Goal: Task Accomplishment & Management: Manage account settings

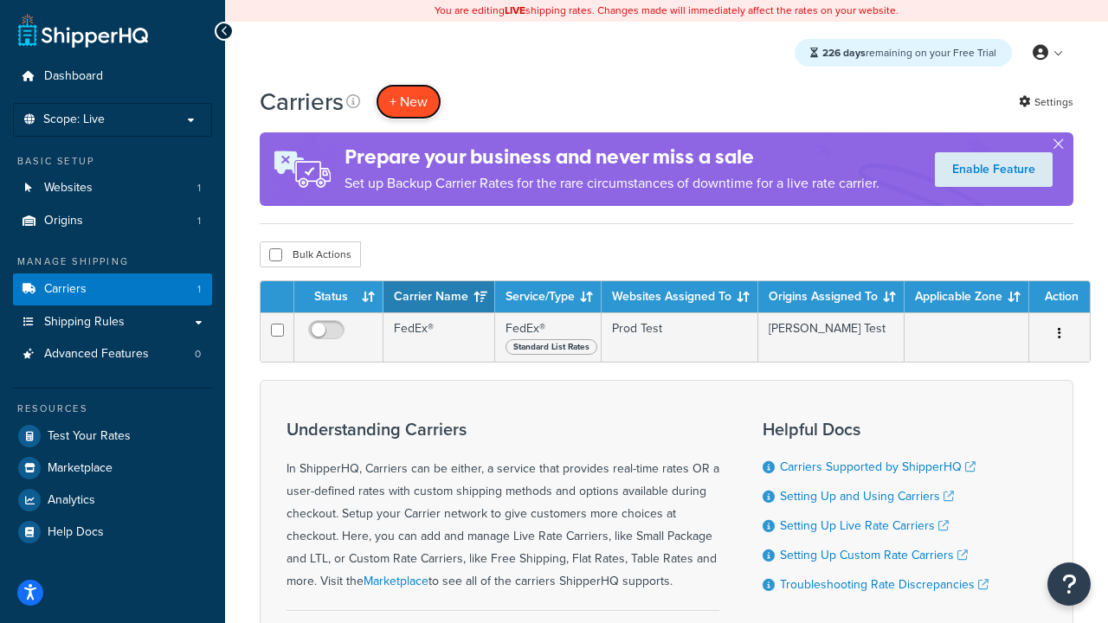
click at [408, 101] on button "+ New" at bounding box center [409, 101] width 66 height 35
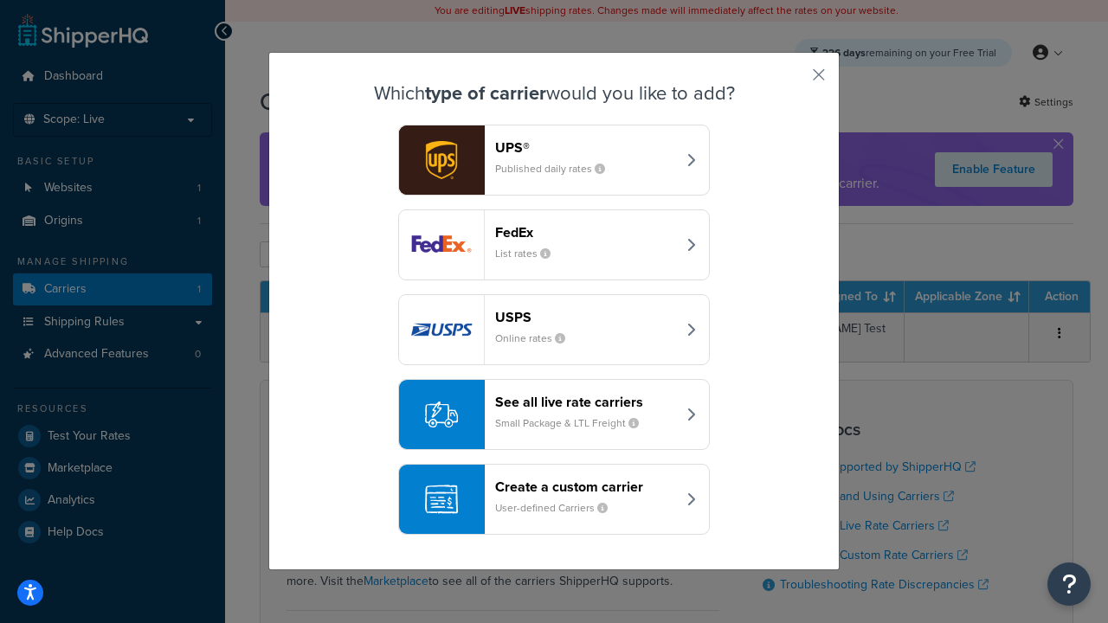
click at [585, 232] on header "FedEx" at bounding box center [585, 232] width 181 height 16
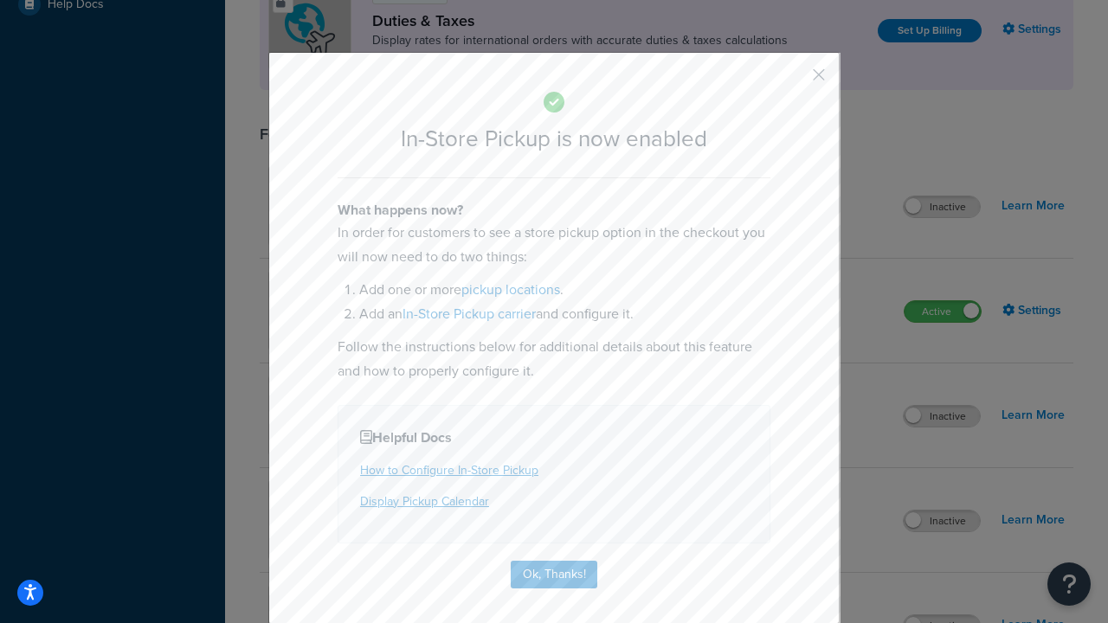
click at [793, 80] on button "button" at bounding box center [793, 81] width 4 height 4
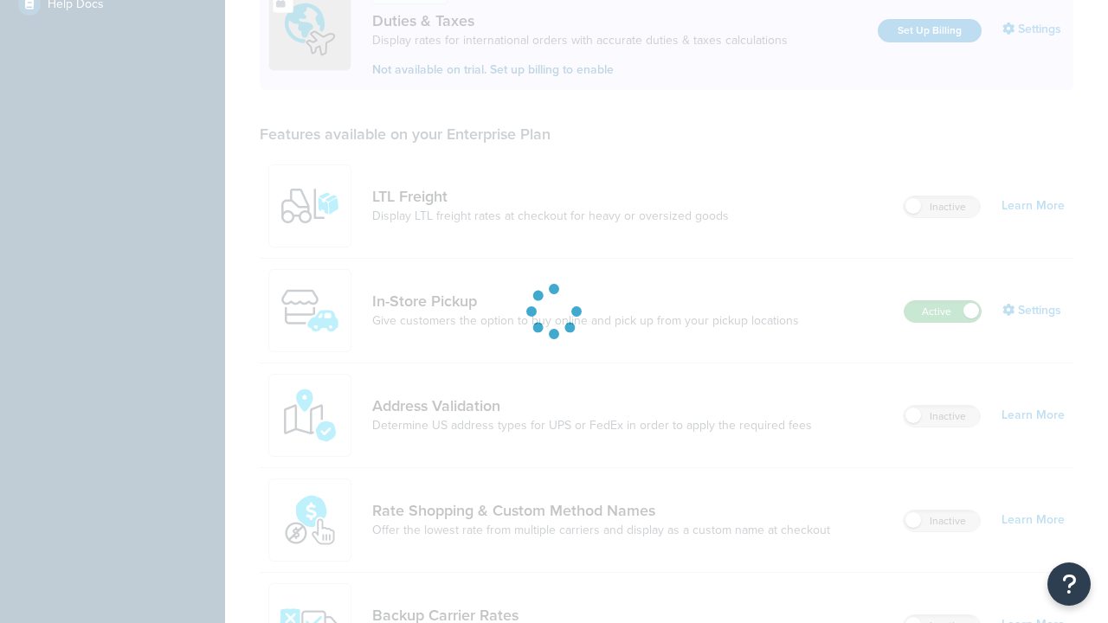
click at [942, 301] on label "Active" at bounding box center [942, 311] width 76 height 21
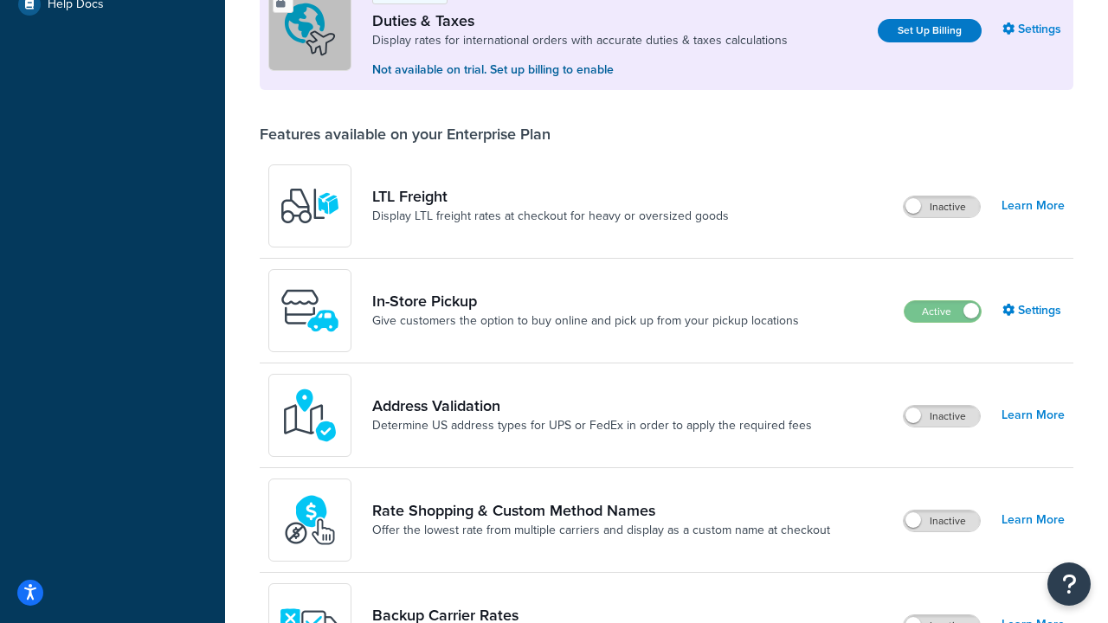
scroll to position [862, 0]
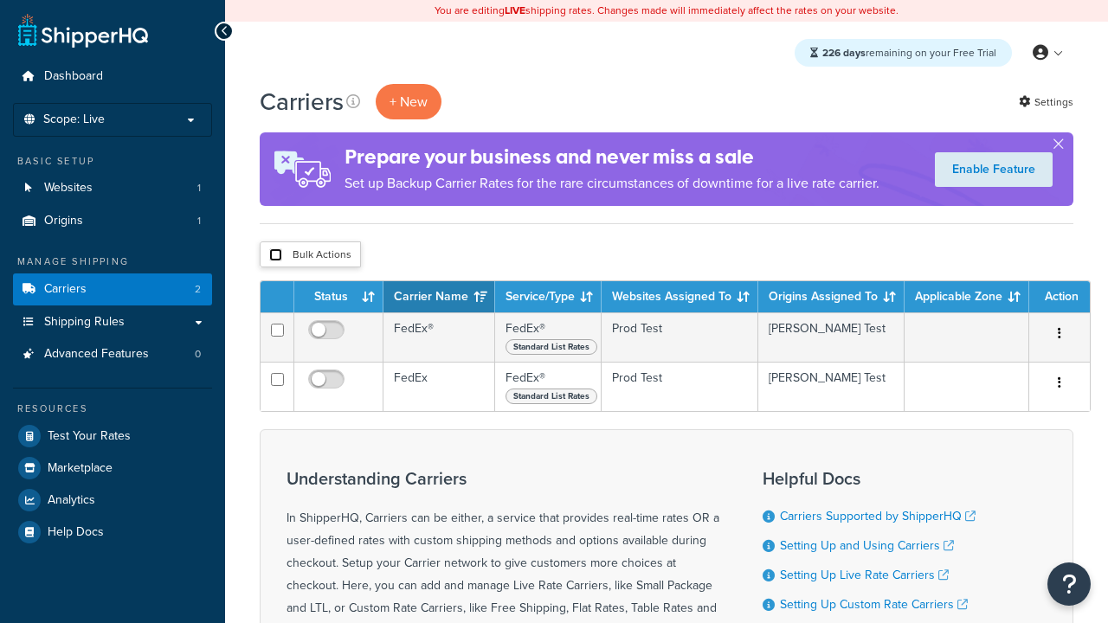
click at [275, 255] on input "checkbox" at bounding box center [275, 254] width 13 height 13
checkbox input "true"
click at [0, 0] on button "Delete" at bounding box center [0, 0] width 0 height 0
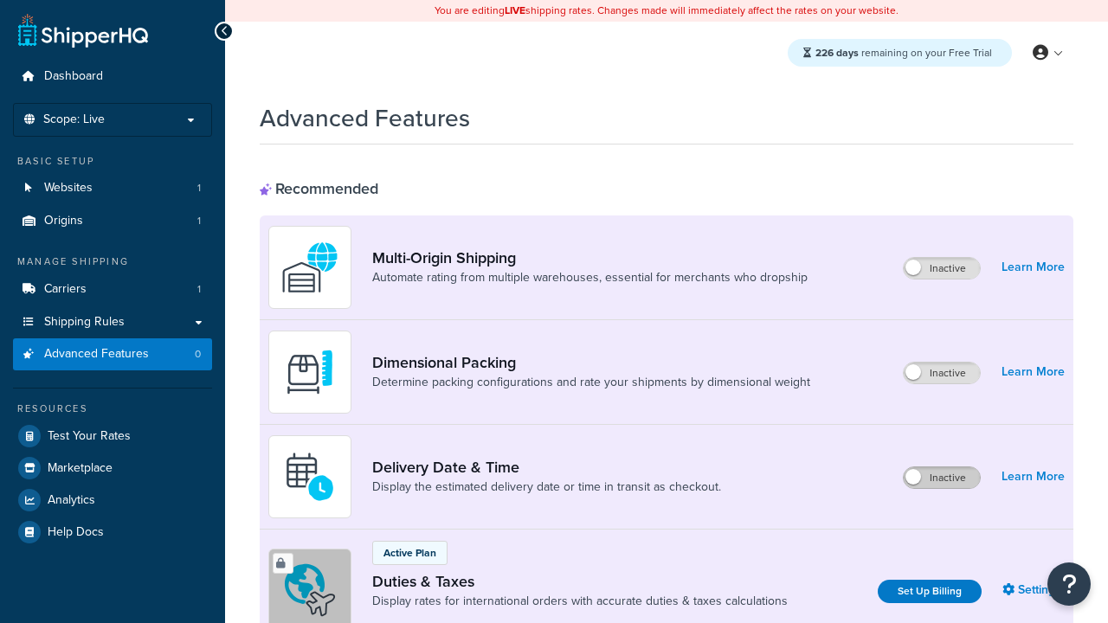
click at [942, 478] on label "Inactive" at bounding box center [941, 477] width 76 height 21
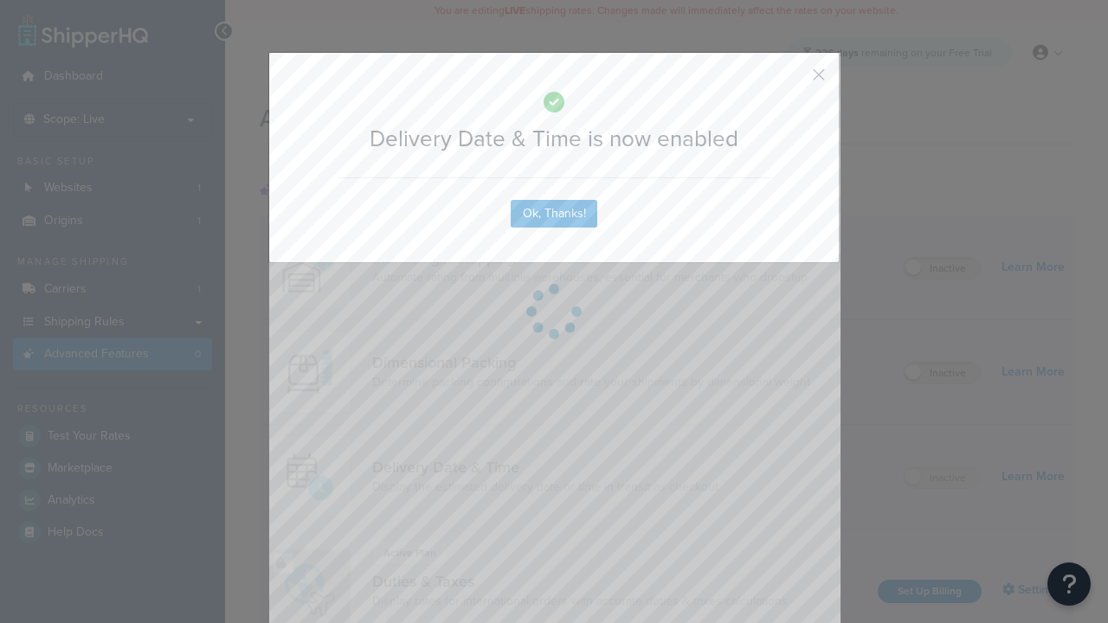
click at [793, 79] on button "button" at bounding box center [793, 81] width 4 height 4
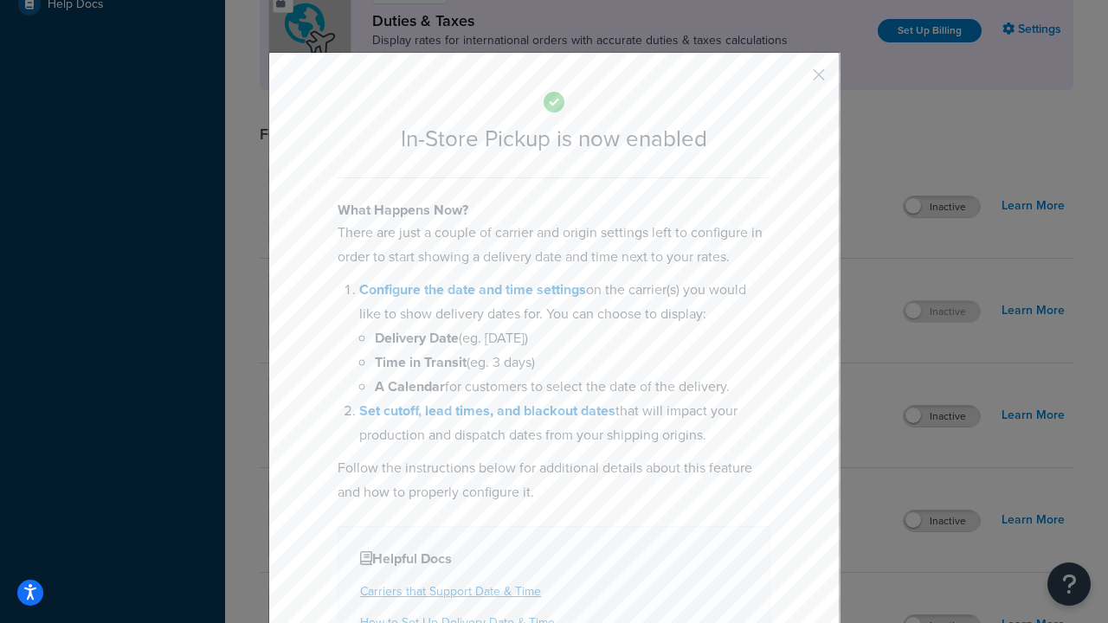
scroll to position [594, 0]
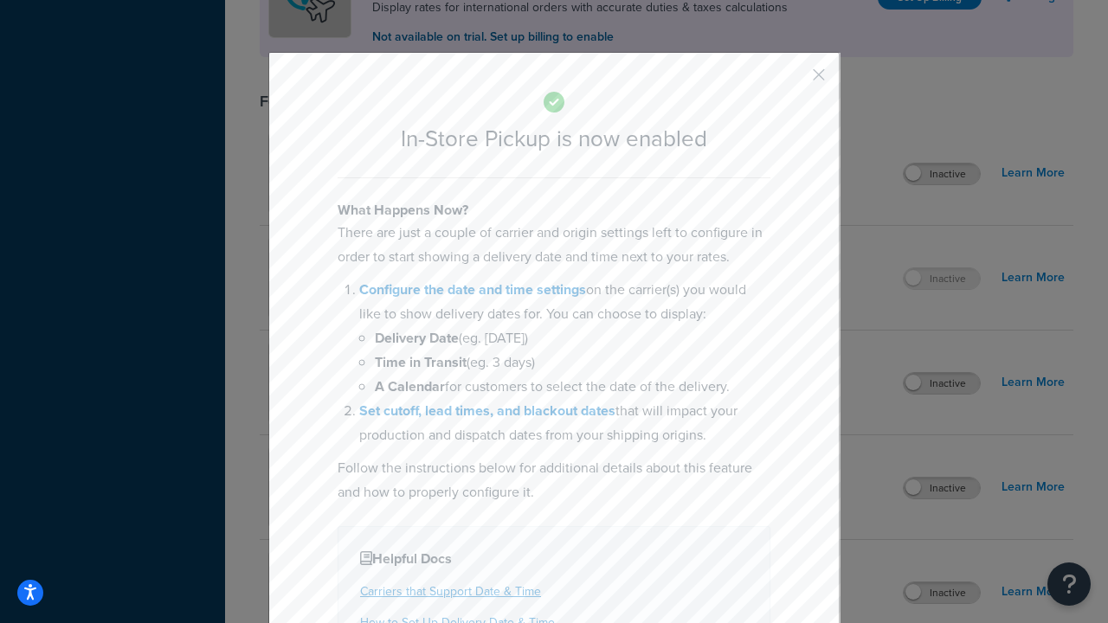
click at [793, 80] on button "button" at bounding box center [793, 81] width 4 height 4
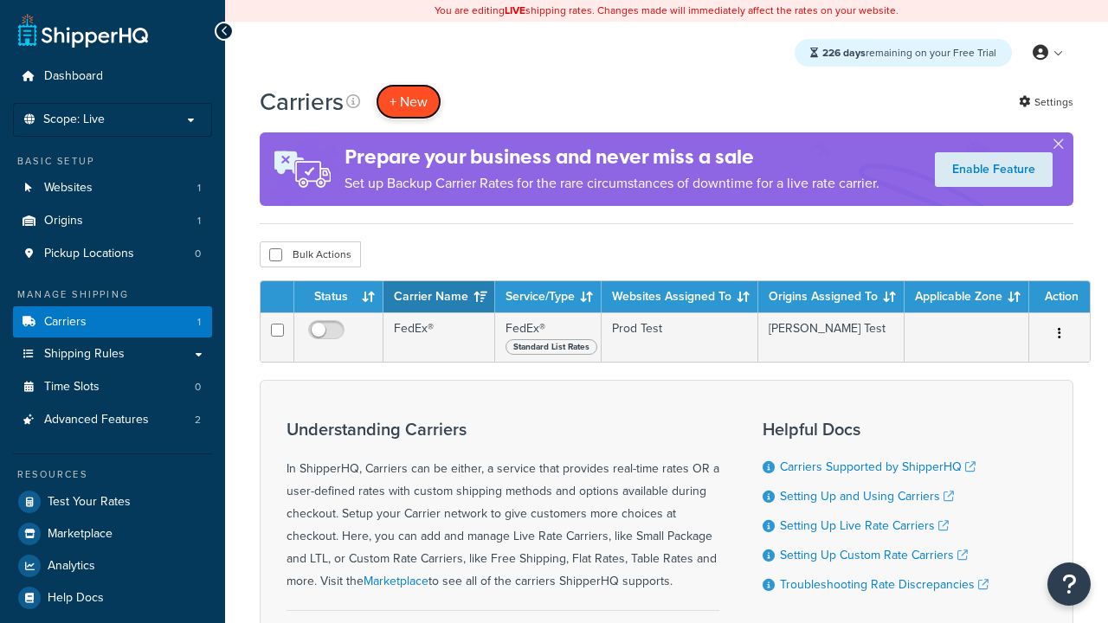
click at [408, 101] on button "+ New" at bounding box center [409, 101] width 66 height 35
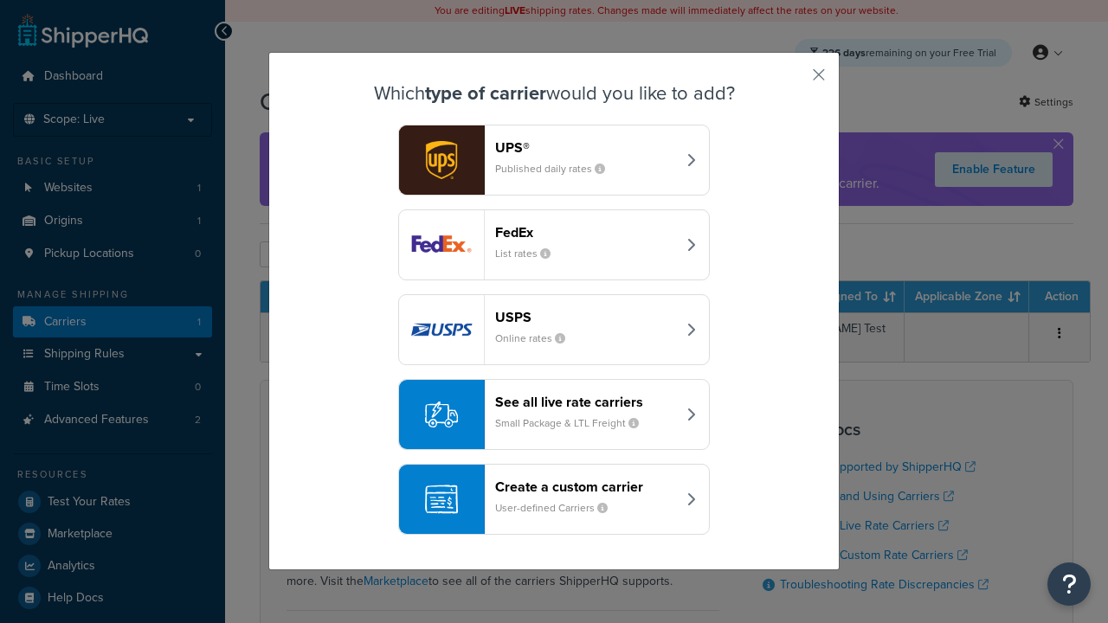
click at [554, 499] on div "Create a custom carrier User-defined Carriers" at bounding box center [585, 500] width 181 height 42
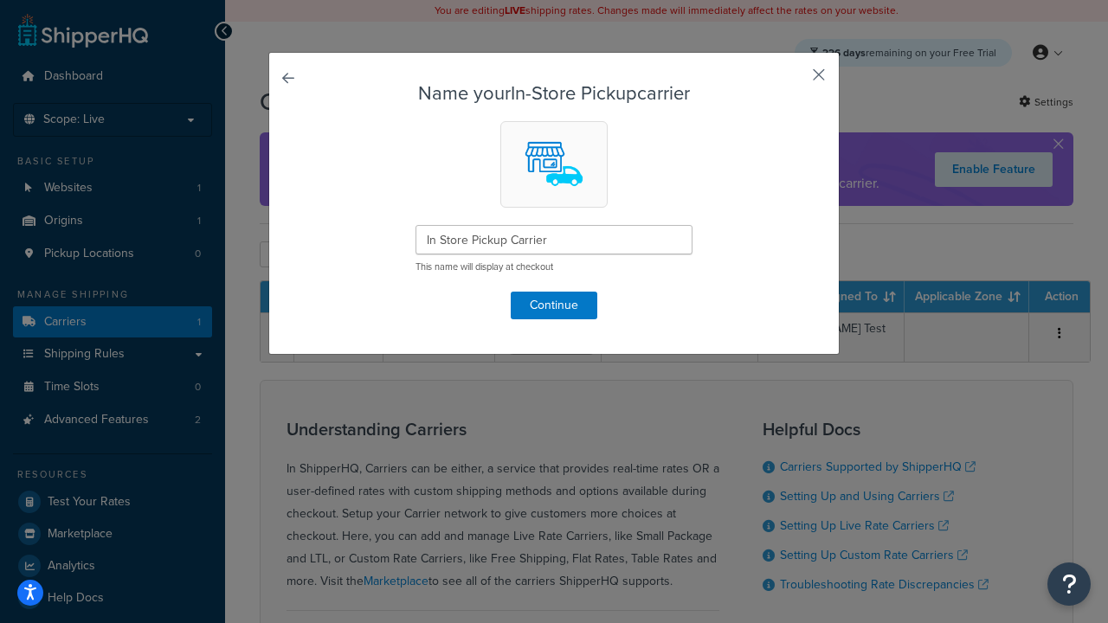
click at [793, 80] on button "button" at bounding box center [793, 81] width 4 height 4
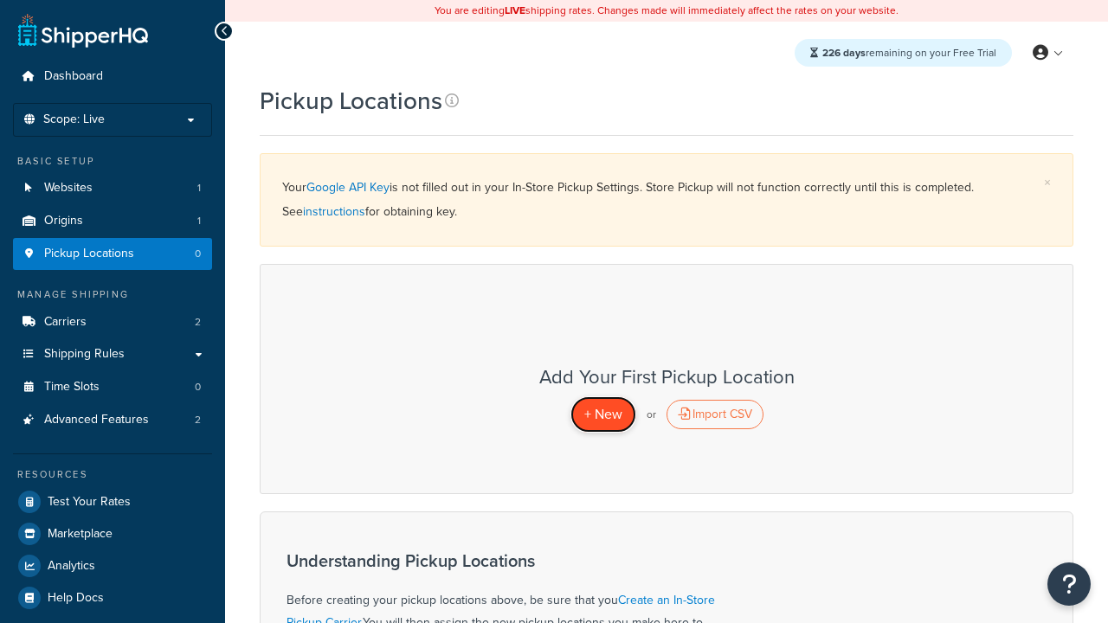
click at [602, 414] on span "+ New" at bounding box center [603, 414] width 38 height 20
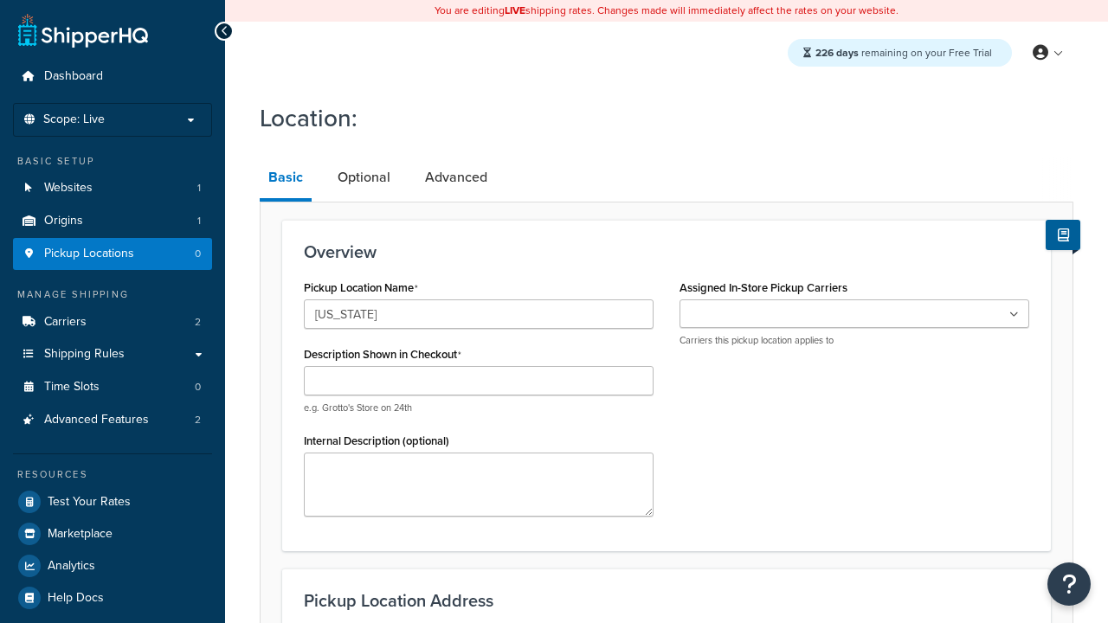
type input "[US_STATE]"
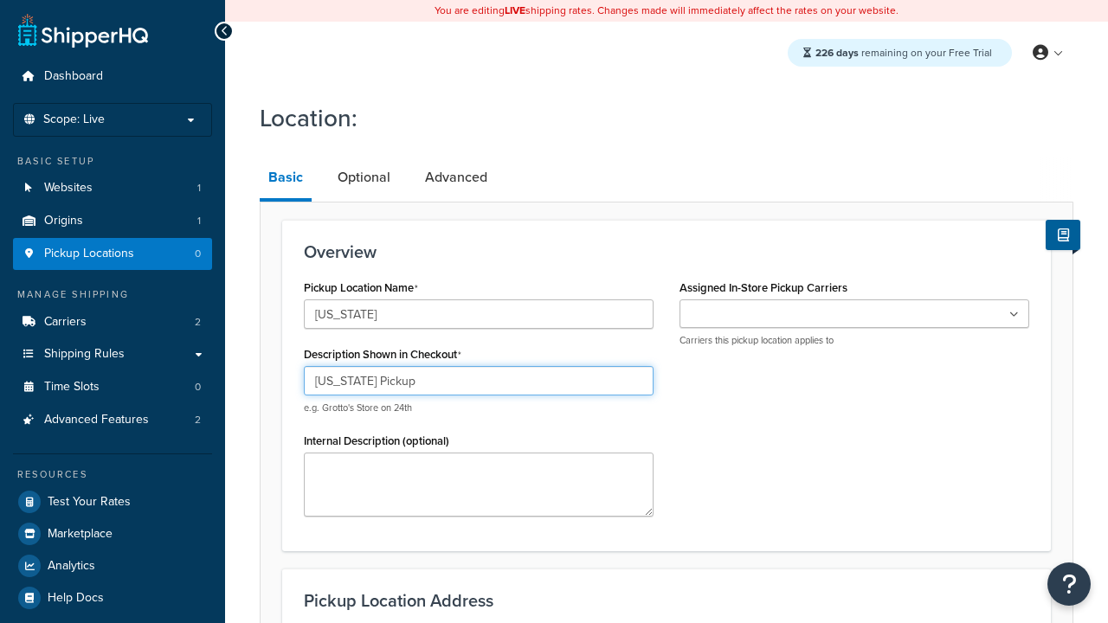
type input "California Pickup"
click at [854, 314] on ul at bounding box center [854, 313] width 350 height 29
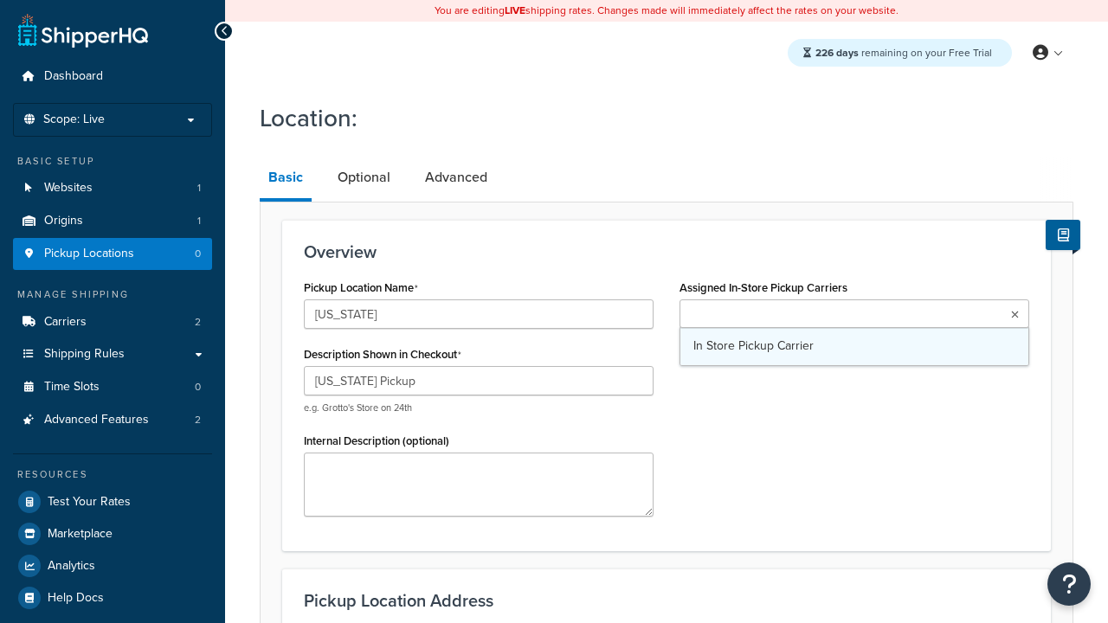
type input "3385 Michelson Drive"
type input "Suite B"
type input "Irvine"
select select "5"
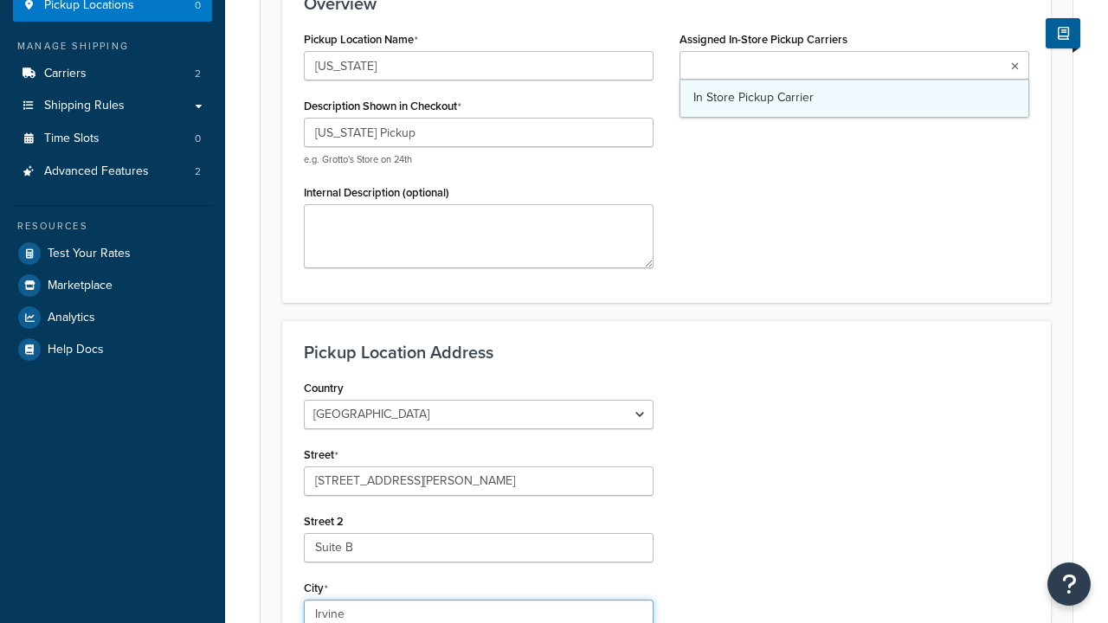
type input "Irvine"
type input "92612"
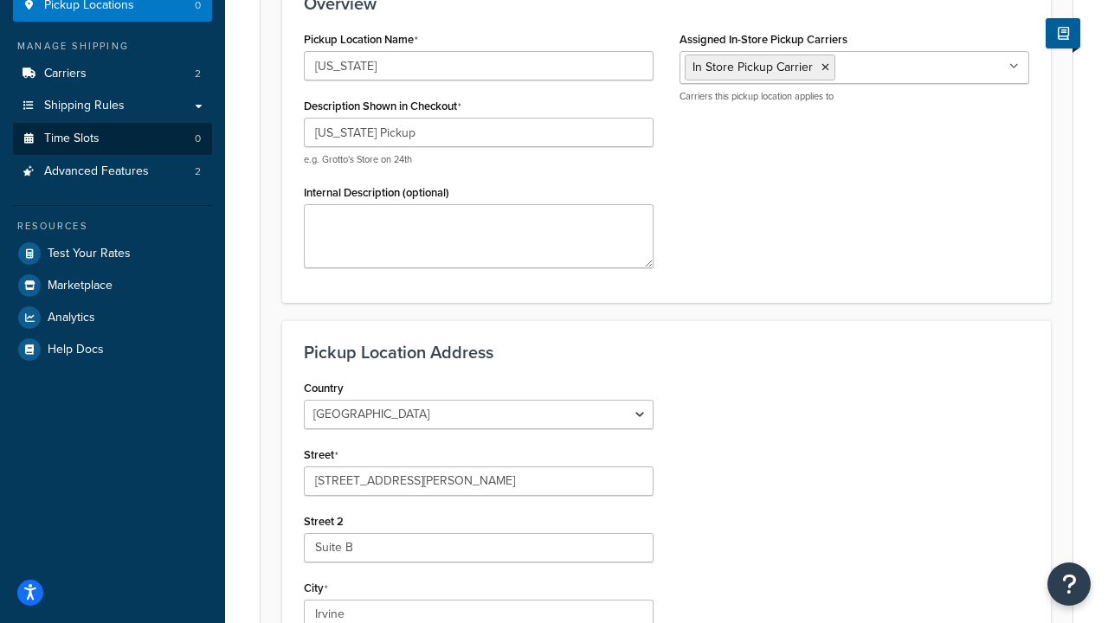
click at [112, 155] on link "Time Slots 0" at bounding box center [112, 139] width 199 height 32
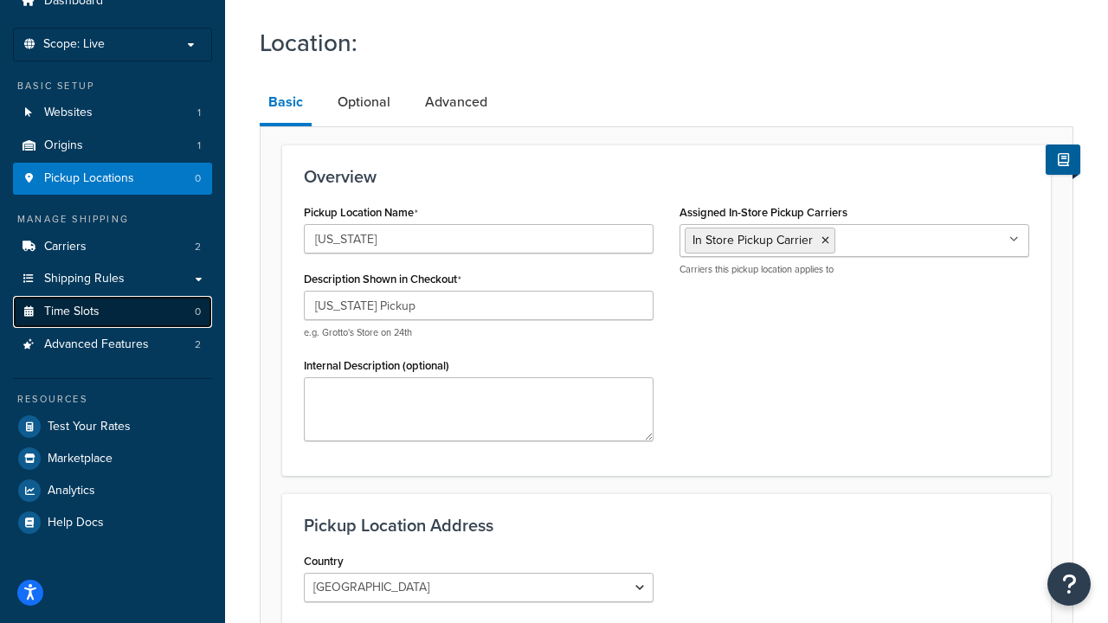
scroll to position [0, 0]
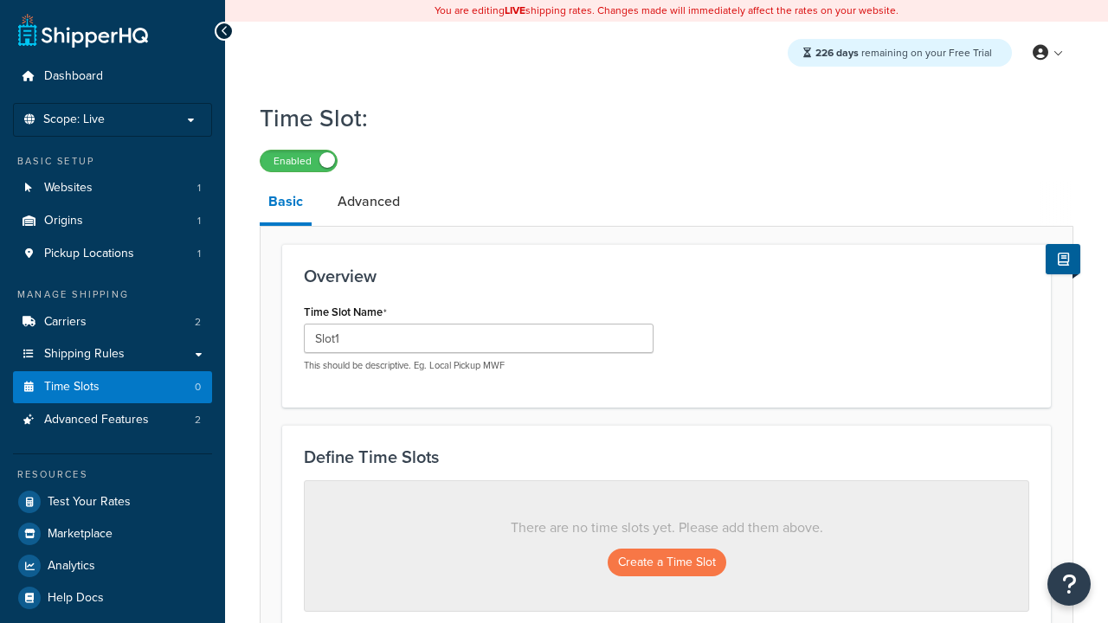
scroll to position [467, 0]
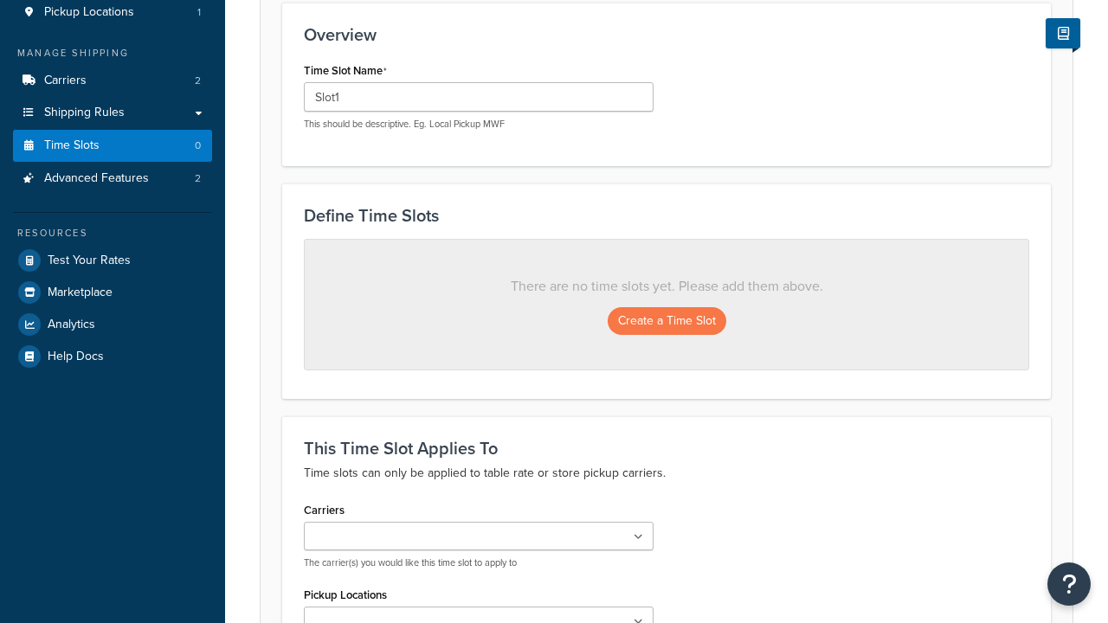
type input "Slot1"
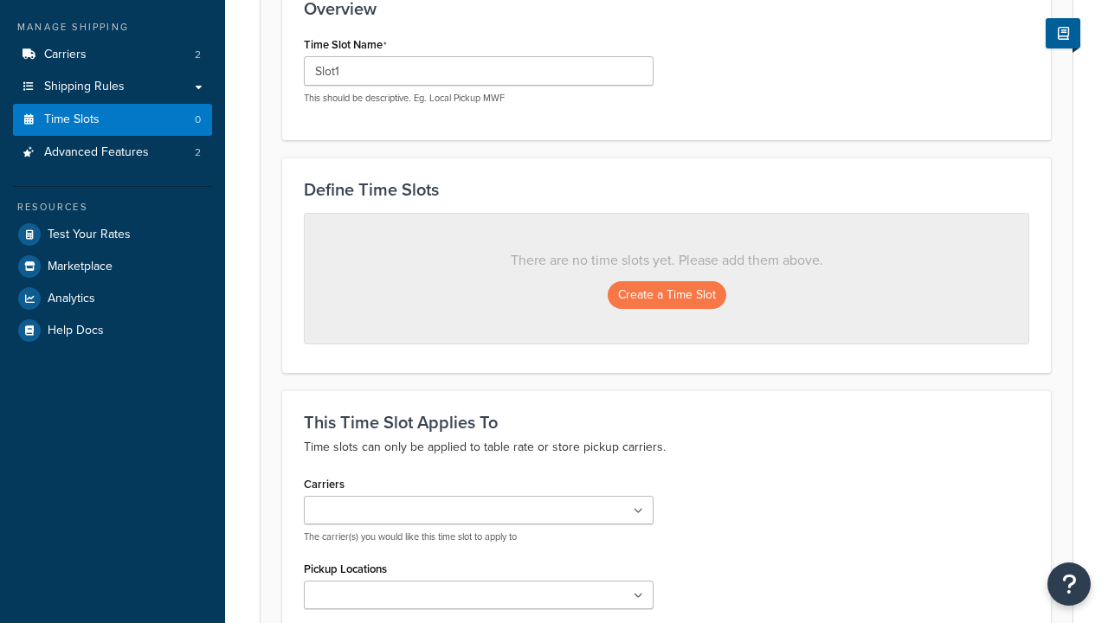
click at [479, 496] on ul at bounding box center [479, 510] width 350 height 29
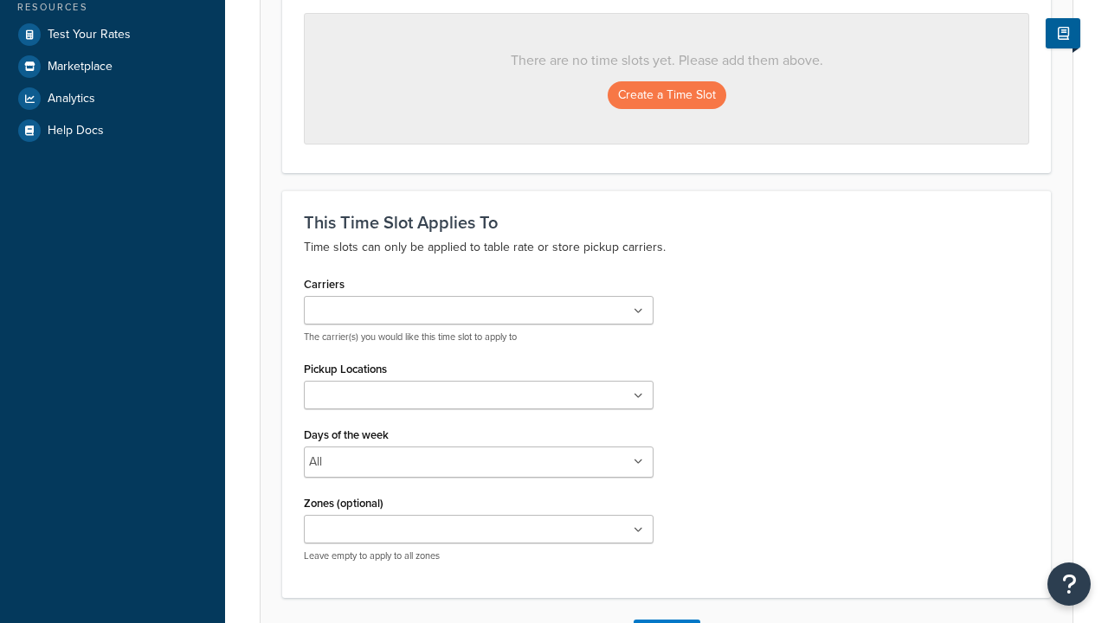
click at [479, 401] on ul at bounding box center [479, 395] width 350 height 29
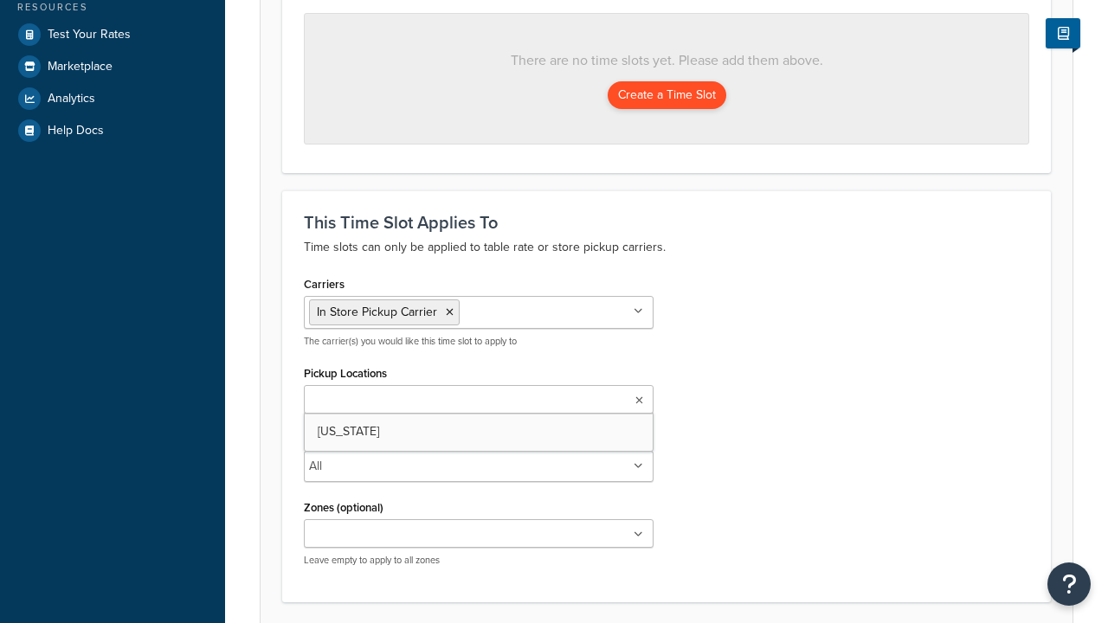
scroll to position [0, 0]
click at [666, 96] on button "Create a Time Slot" at bounding box center [666, 95] width 119 height 28
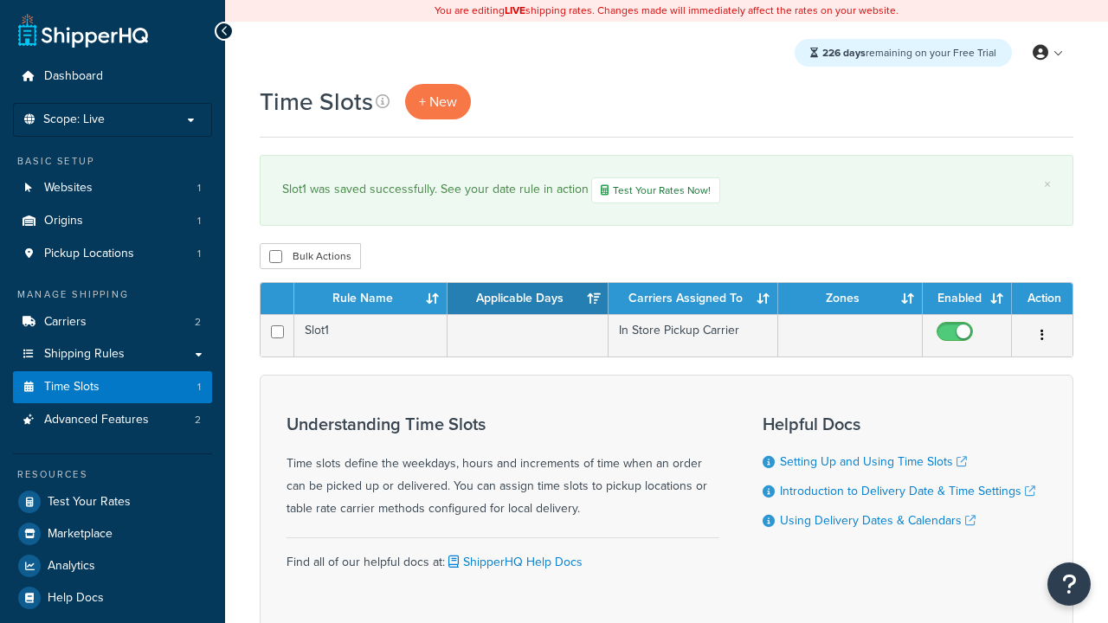
click at [370, 300] on th "Rule Name" at bounding box center [370, 298] width 153 height 31
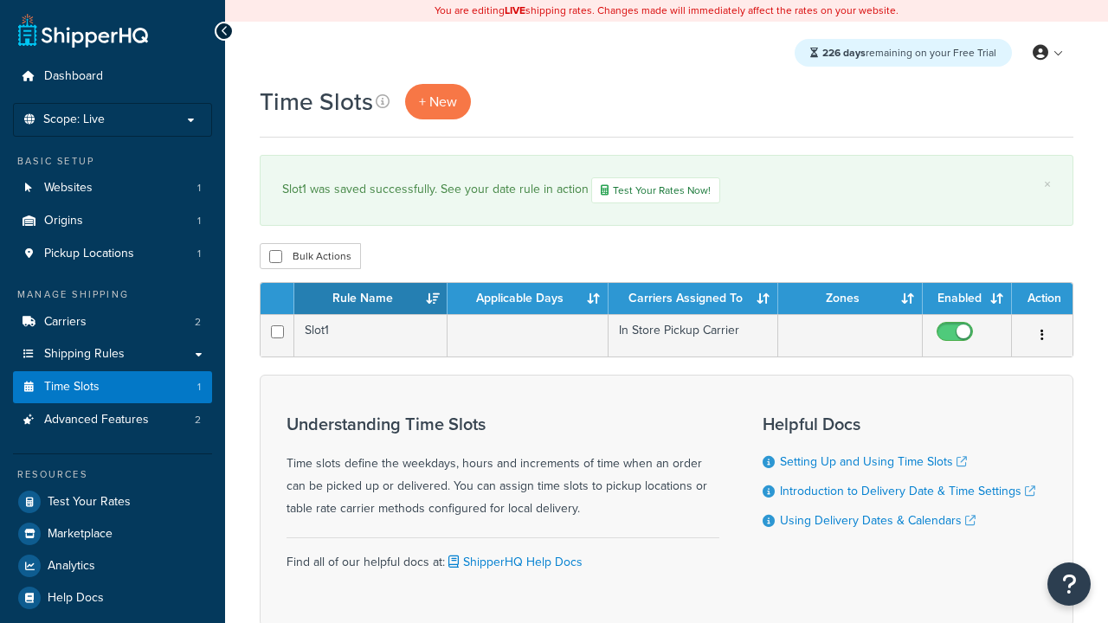
click at [370, 300] on th "Rule Name" at bounding box center [370, 298] width 153 height 31
click at [528, 300] on th "Applicable Days" at bounding box center [527, 298] width 161 height 31
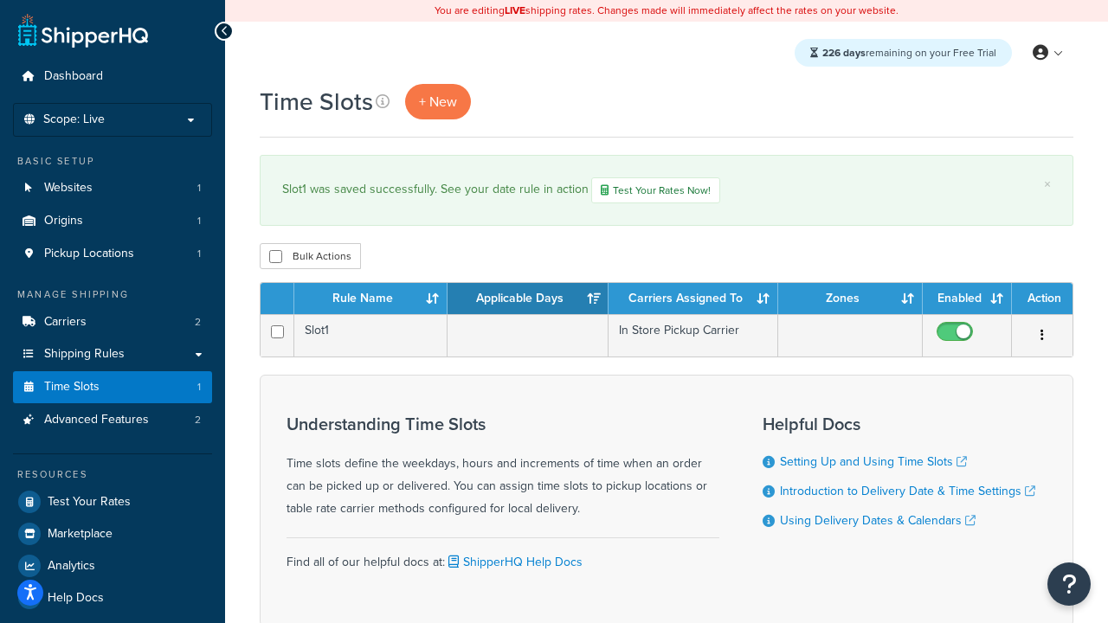
click at [693, 300] on th "Carriers Assigned To" at bounding box center [693, 298] width 170 height 31
click at [850, 300] on th "Zones" at bounding box center [850, 298] width 145 height 31
click at [967, 300] on th "Enabled" at bounding box center [966, 298] width 89 height 31
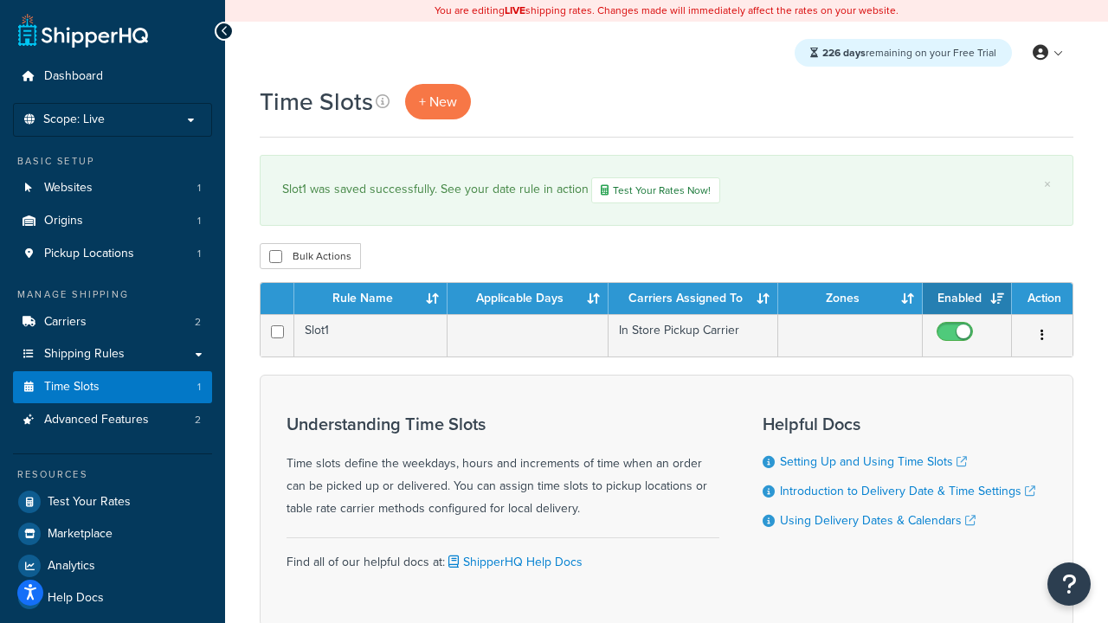
click at [967, 300] on th "Enabled" at bounding box center [966, 298] width 89 height 31
click at [1042, 300] on th "Action" at bounding box center [1042, 298] width 61 height 31
click at [275, 258] on input "checkbox" at bounding box center [275, 256] width 13 height 13
checkbox input "true"
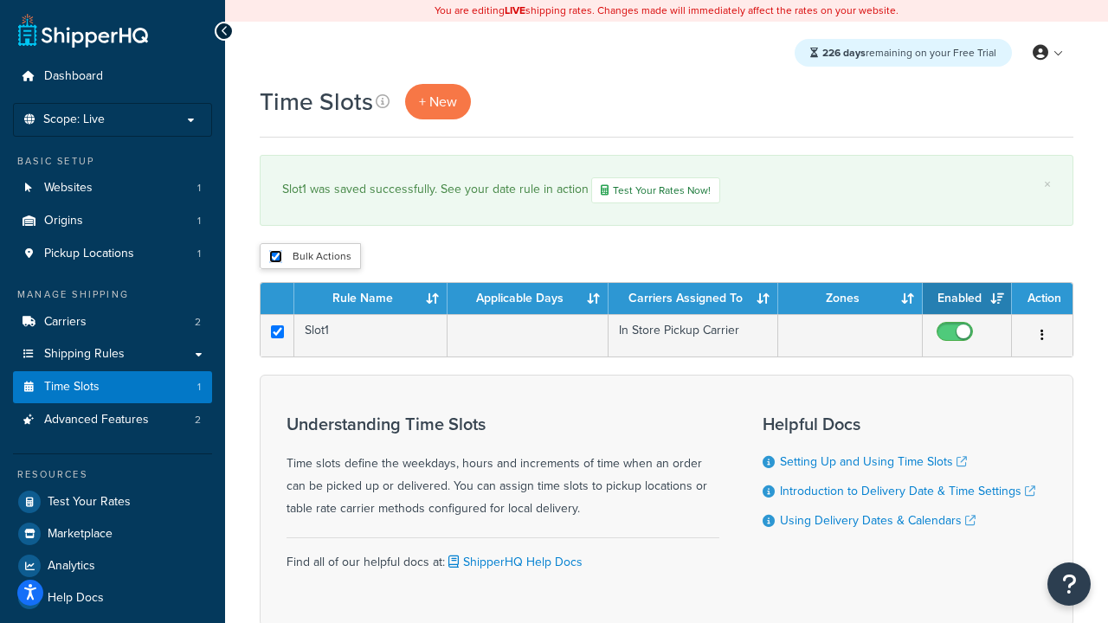
checkbox input "true"
click at [0, 0] on button "Delete" at bounding box center [0, 0] width 0 height 0
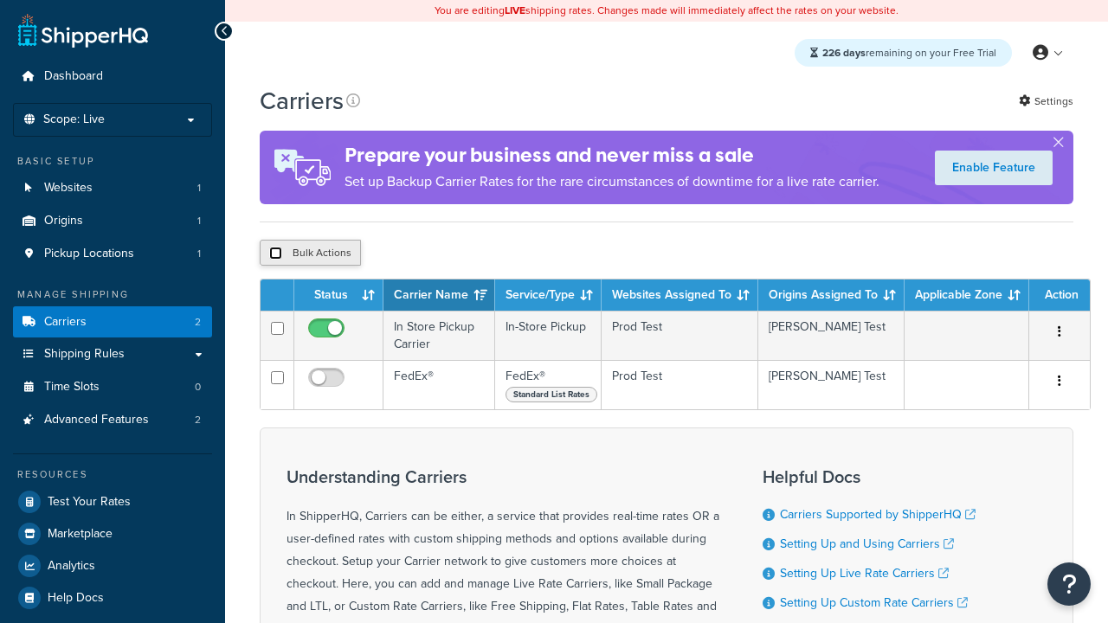
click at [275, 255] on input "checkbox" at bounding box center [275, 253] width 13 height 13
checkbox input "true"
click at [0, 0] on button "Delete" at bounding box center [0, 0] width 0 height 0
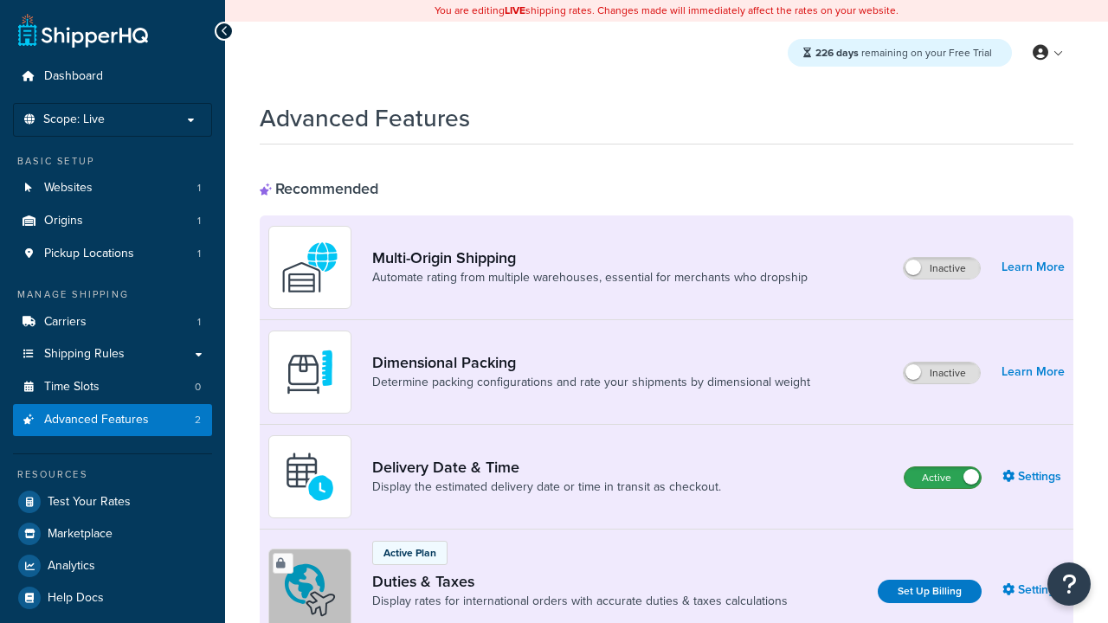
click at [942, 478] on label "Active" at bounding box center [942, 477] width 76 height 21
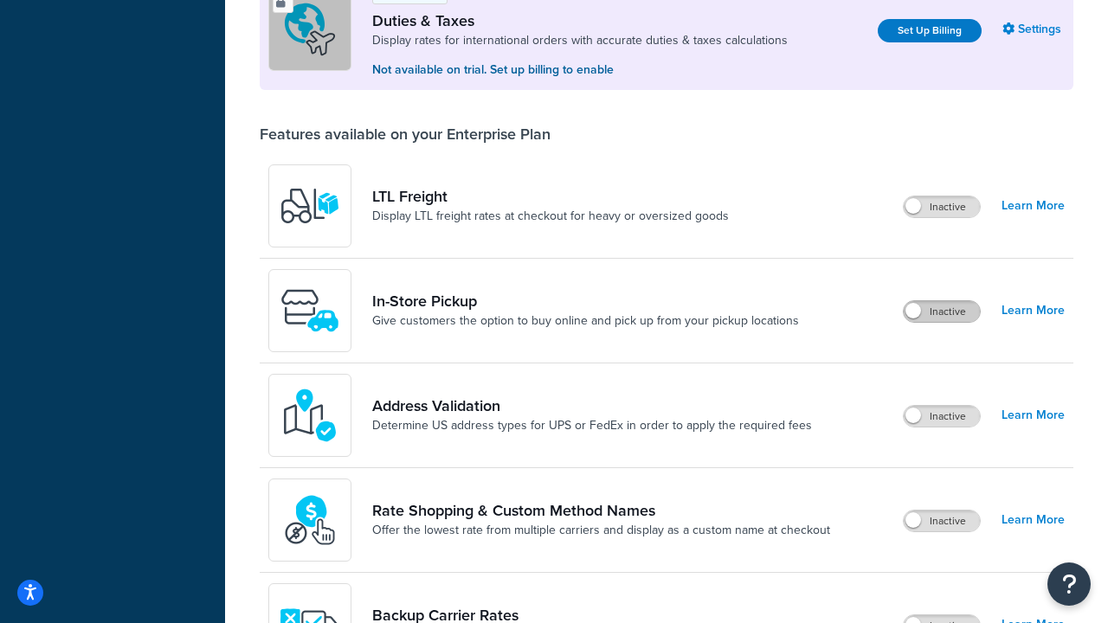
scroll to position [528, 0]
